Goal: Transaction & Acquisition: Obtain resource

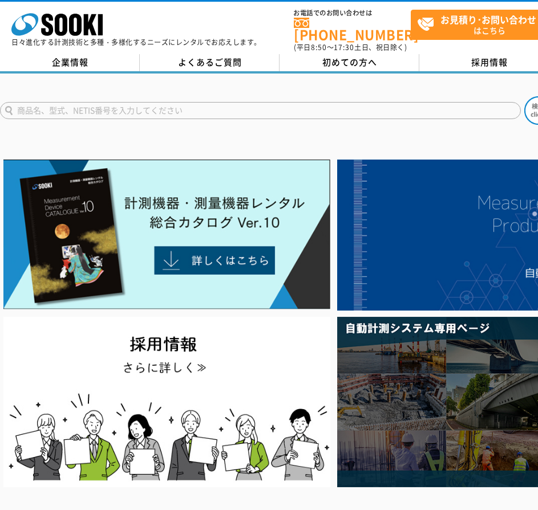
click at [130, 103] on input "text" at bounding box center [260, 110] width 520 height 17
type input "喧"
type input "検電"
click at [524, 96] on button at bounding box center [538, 110] width 29 height 29
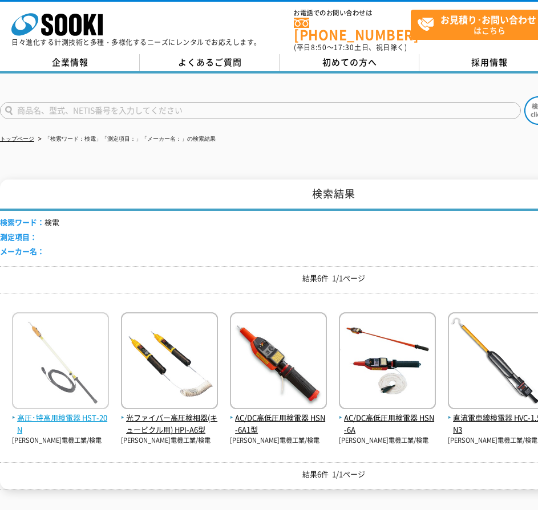
click at [29, 412] on span "高圧･特高用検電器 HST-20N" at bounding box center [60, 424] width 97 height 24
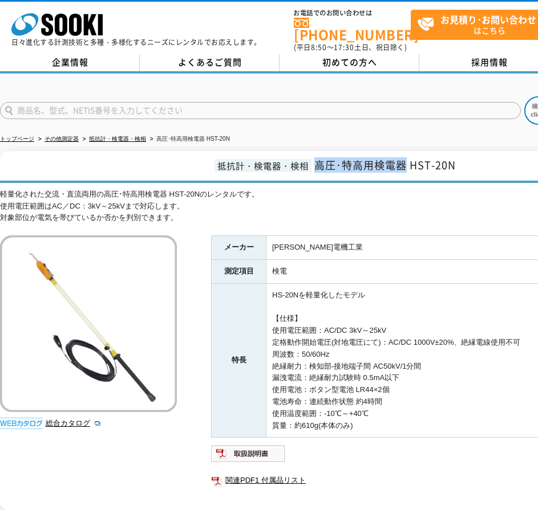
drag, startPoint x: 316, startPoint y: 157, endPoint x: 409, endPoint y: 151, distance: 93.1
click at [409, 157] on span "高圧･特高用検電器 HST-20N" at bounding box center [384, 164] width 141 height 15
copy span "高圧･特高用検電器"
